Goal: Navigation & Orientation: Find specific page/section

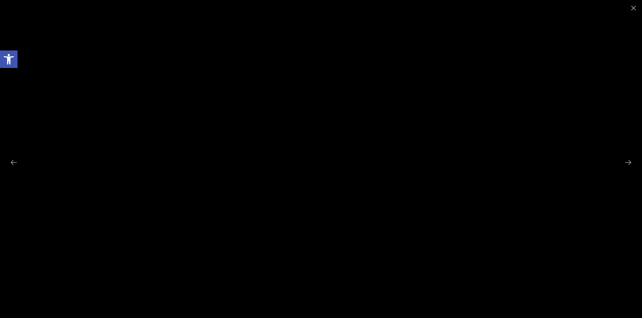
scroll to position [168, 0]
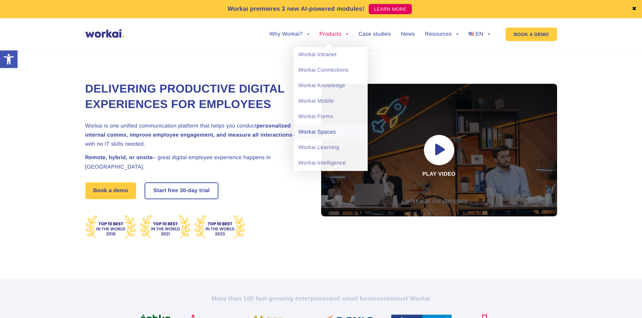
click at [329, 131] on link "Workai Spaces" at bounding box center [330, 132] width 74 height 15
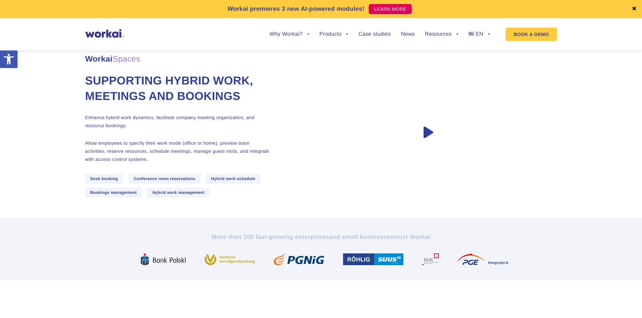
scroll to position [34, 0]
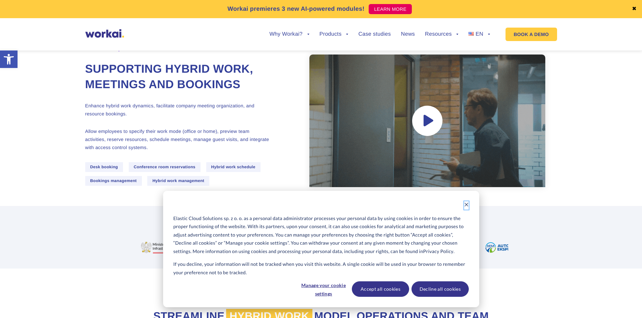
click at [468, 205] on icon "Dismiss cookie banner" at bounding box center [466, 204] width 5 height 5
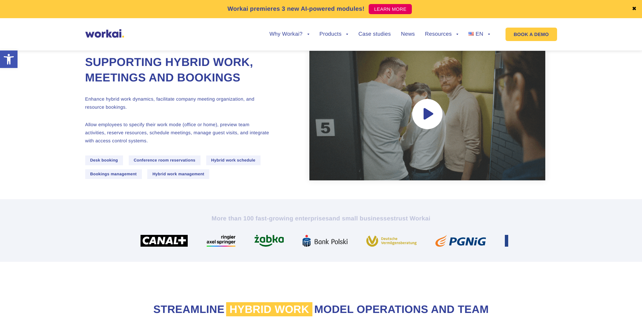
scroll to position [0, 0]
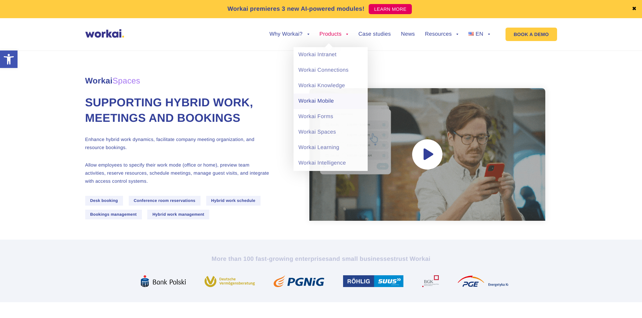
click at [320, 103] on link "Workai Mobile" at bounding box center [330, 101] width 74 height 15
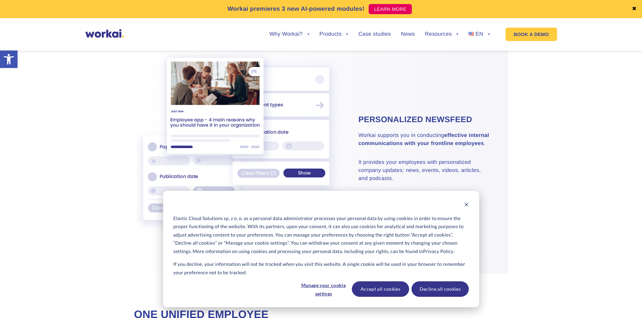
scroll to position [476, 0]
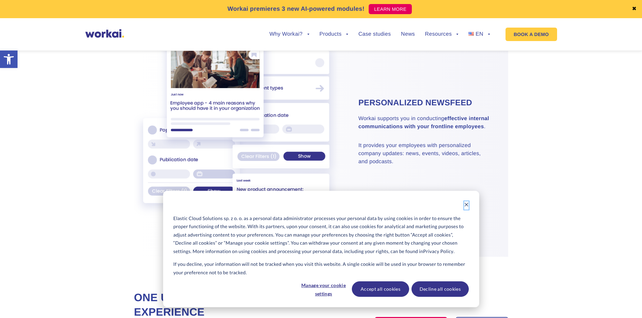
click at [468, 203] on icon "Dismiss cookie banner" at bounding box center [466, 204] width 5 height 5
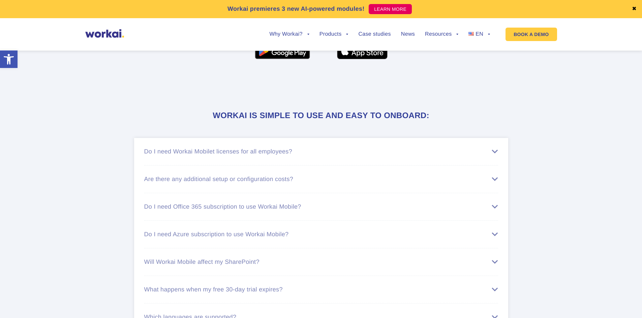
scroll to position [2665, 0]
